Goal: Share content: Share content

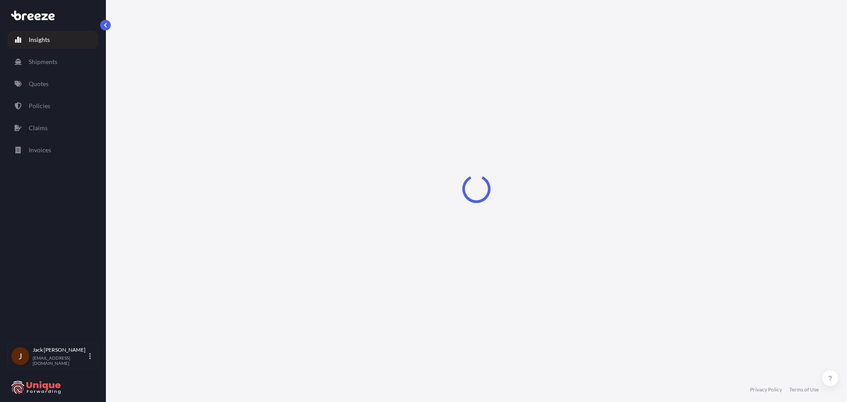
select select "2025"
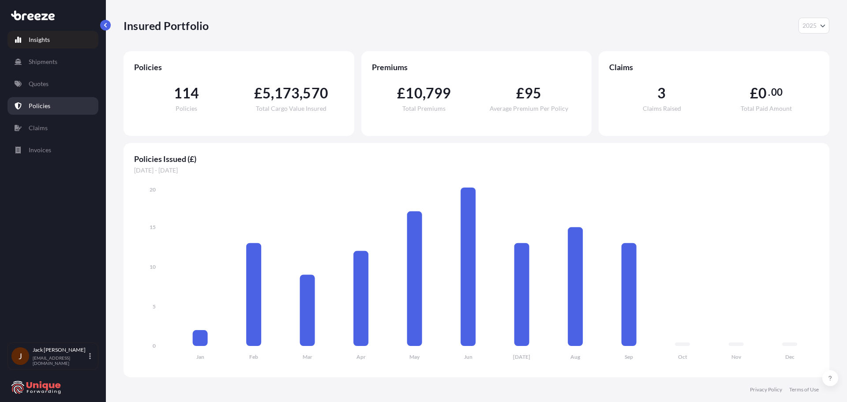
click at [71, 103] on link "Policies" at bounding box center [52, 106] width 91 height 18
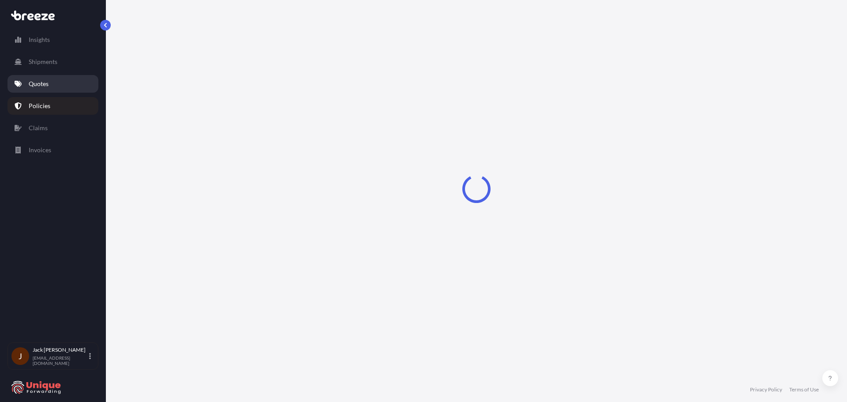
click at [64, 87] on link "Quotes" at bounding box center [52, 84] width 91 height 18
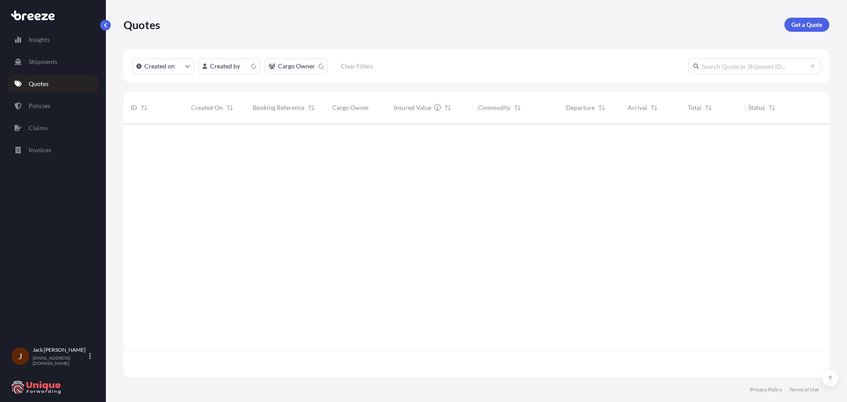
scroll to position [252, 699]
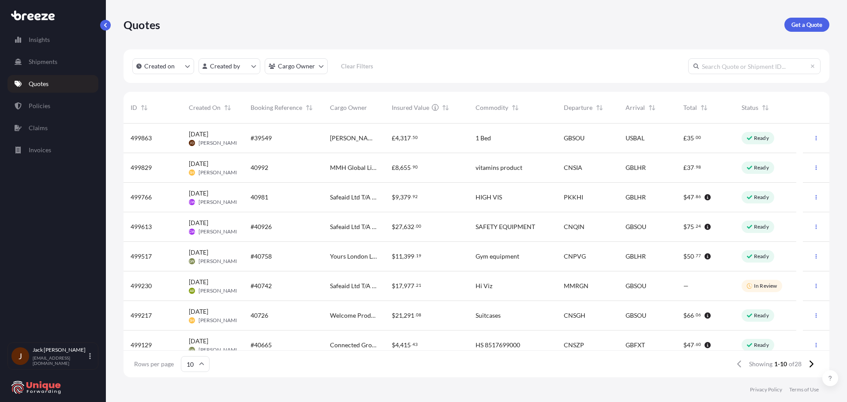
click at [299, 146] on div "#39549" at bounding box center [283, 139] width 79 height 30
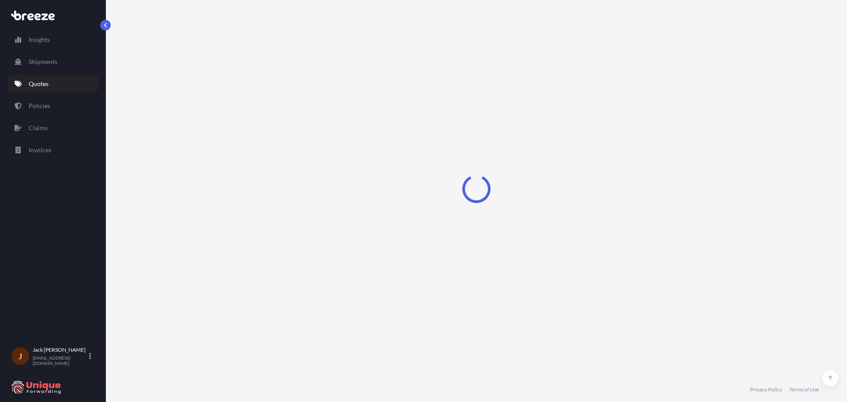
select select "Road"
select select "Sea"
select select "Road"
select select "1"
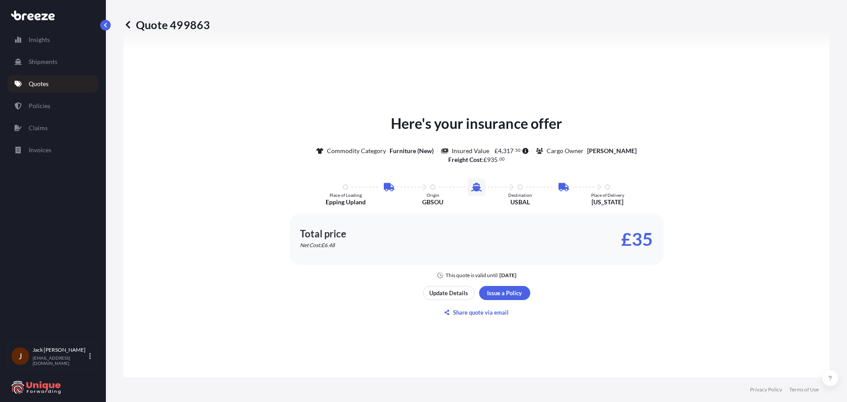
scroll to position [529, 0]
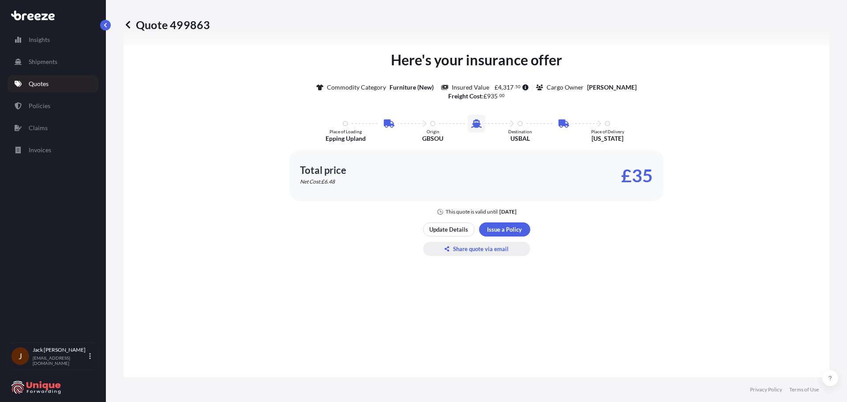
click at [463, 245] on p "Share quote via email" at bounding box center [481, 248] width 56 height 9
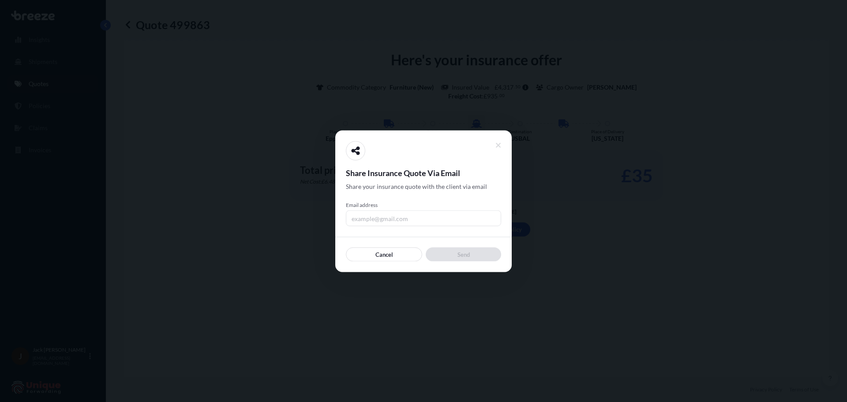
click at [431, 214] on input "Email address" at bounding box center [423, 218] width 155 height 16
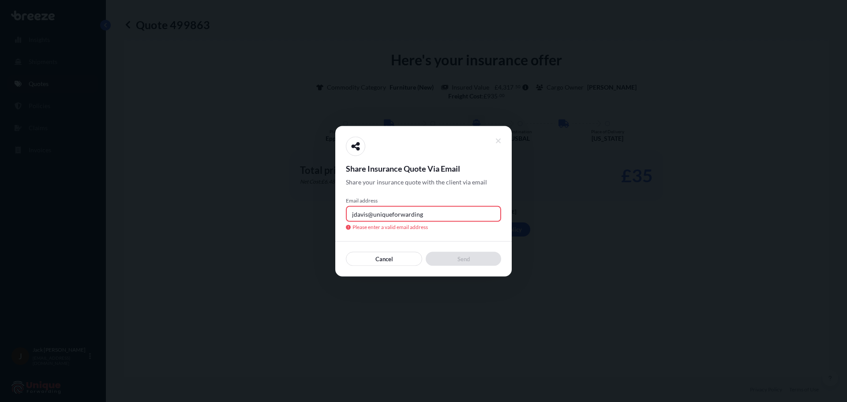
click at [436, 205] on div "Email address jdavis@uniqueforwarding Please enter a valid email address" at bounding box center [423, 214] width 155 height 34
click at [452, 215] on input "jdavis@uniqueforwarding" at bounding box center [423, 214] width 155 height 16
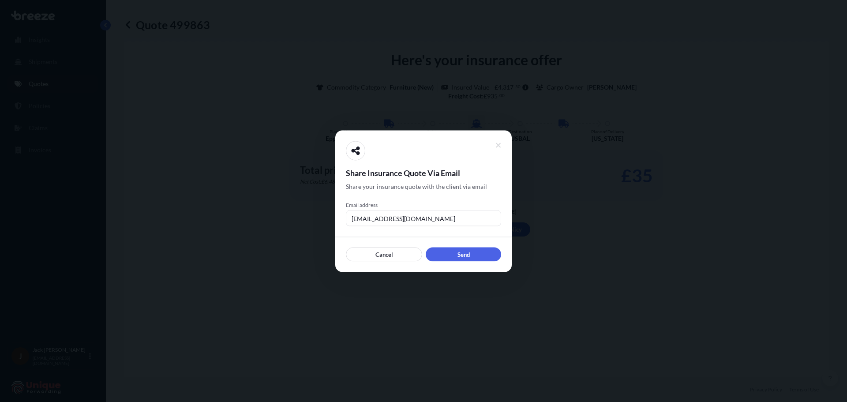
type input "[EMAIL_ADDRESS][DOMAIN_NAME]"
